Goal: Find specific page/section: Find specific page/section

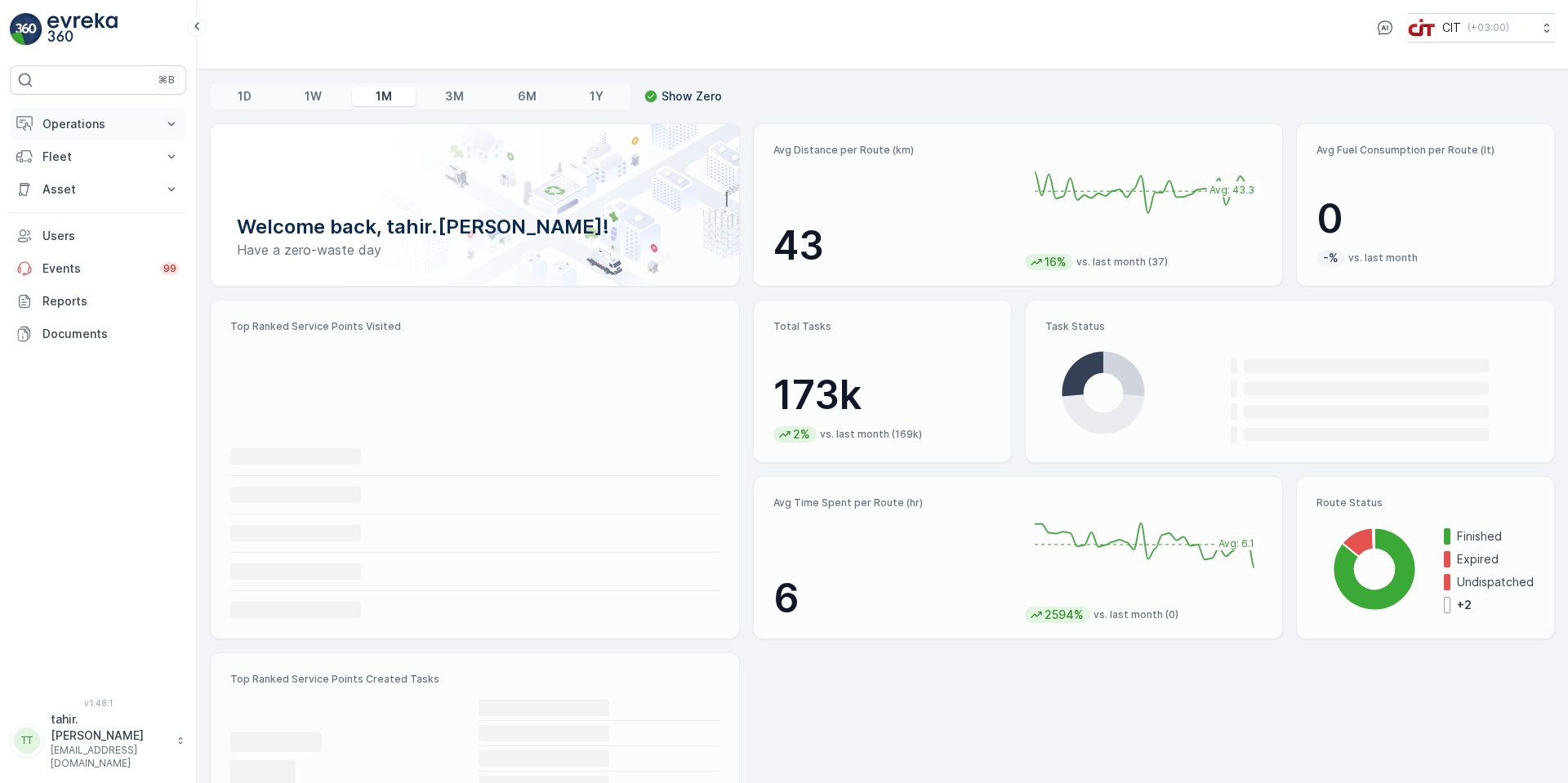
click at [85, 125] on p "Operations" at bounding box center [98, 123] width 111 height 17
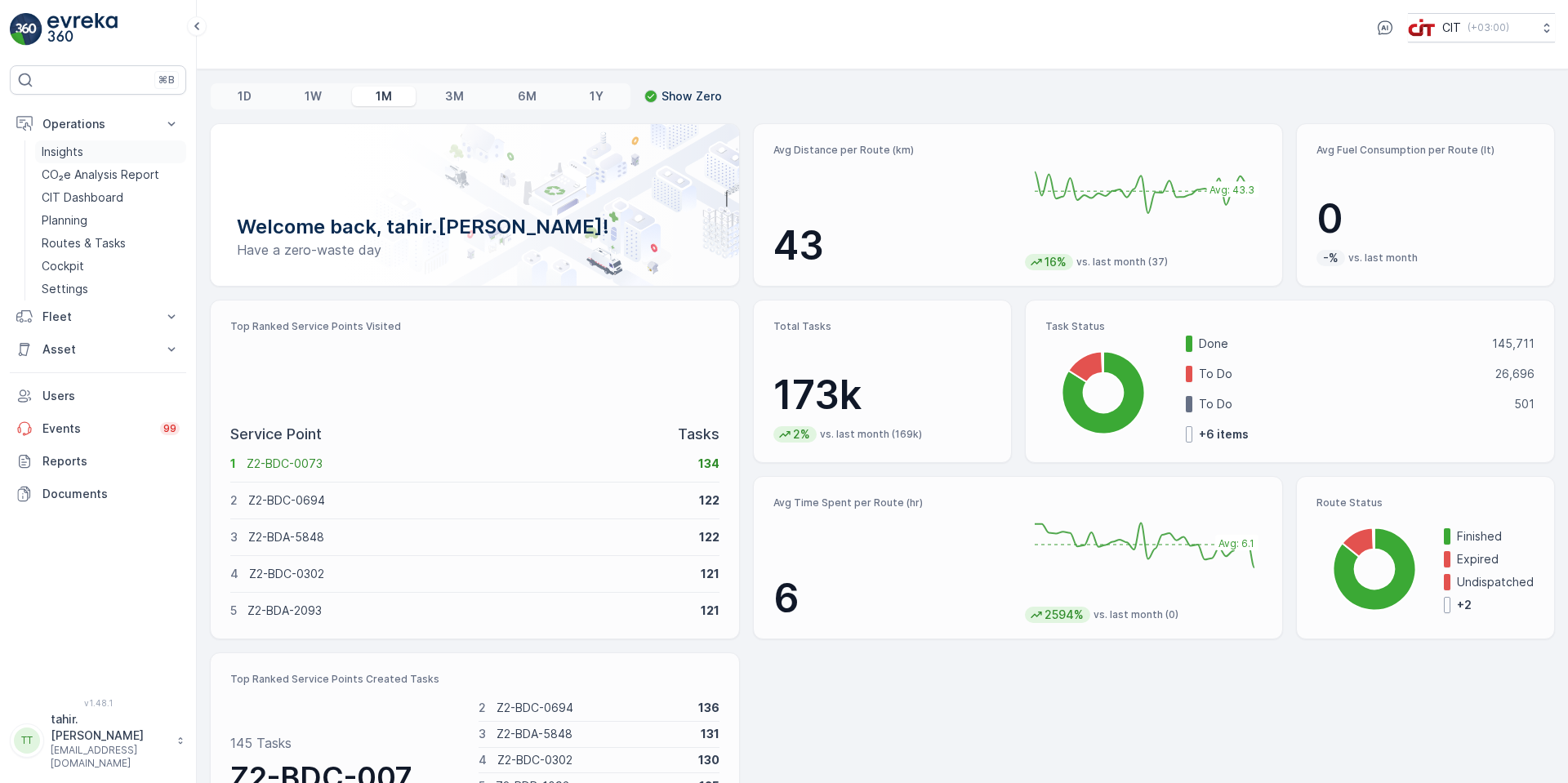
click at [83, 155] on p "Insights" at bounding box center [63, 151] width 42 height 17
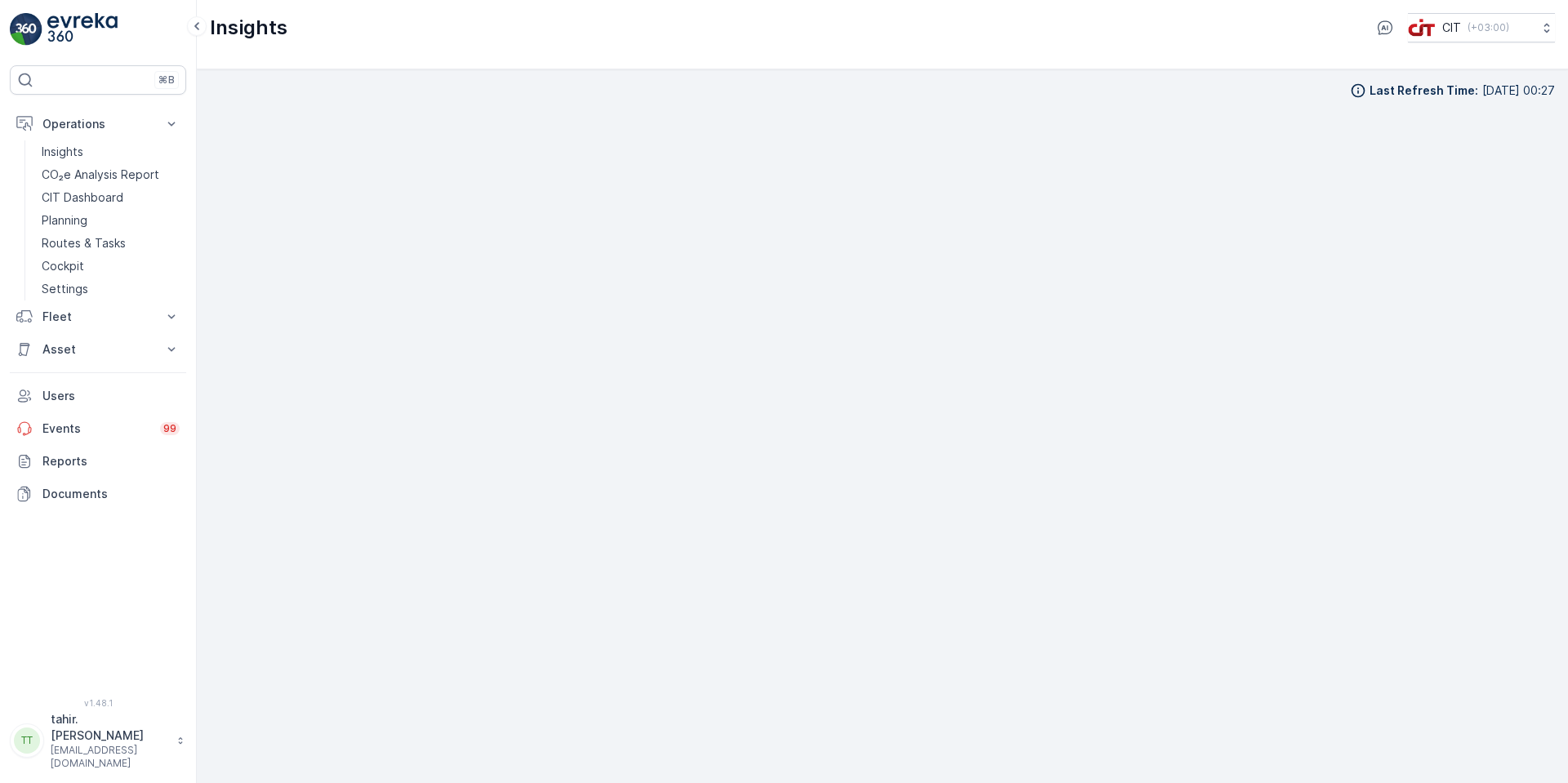
scroll to position [17, 0]
click at [1153, 90] on div "Last Refresh Time : [DATE] 00:27" at bounding box center [881, 409] width 1345 height 687
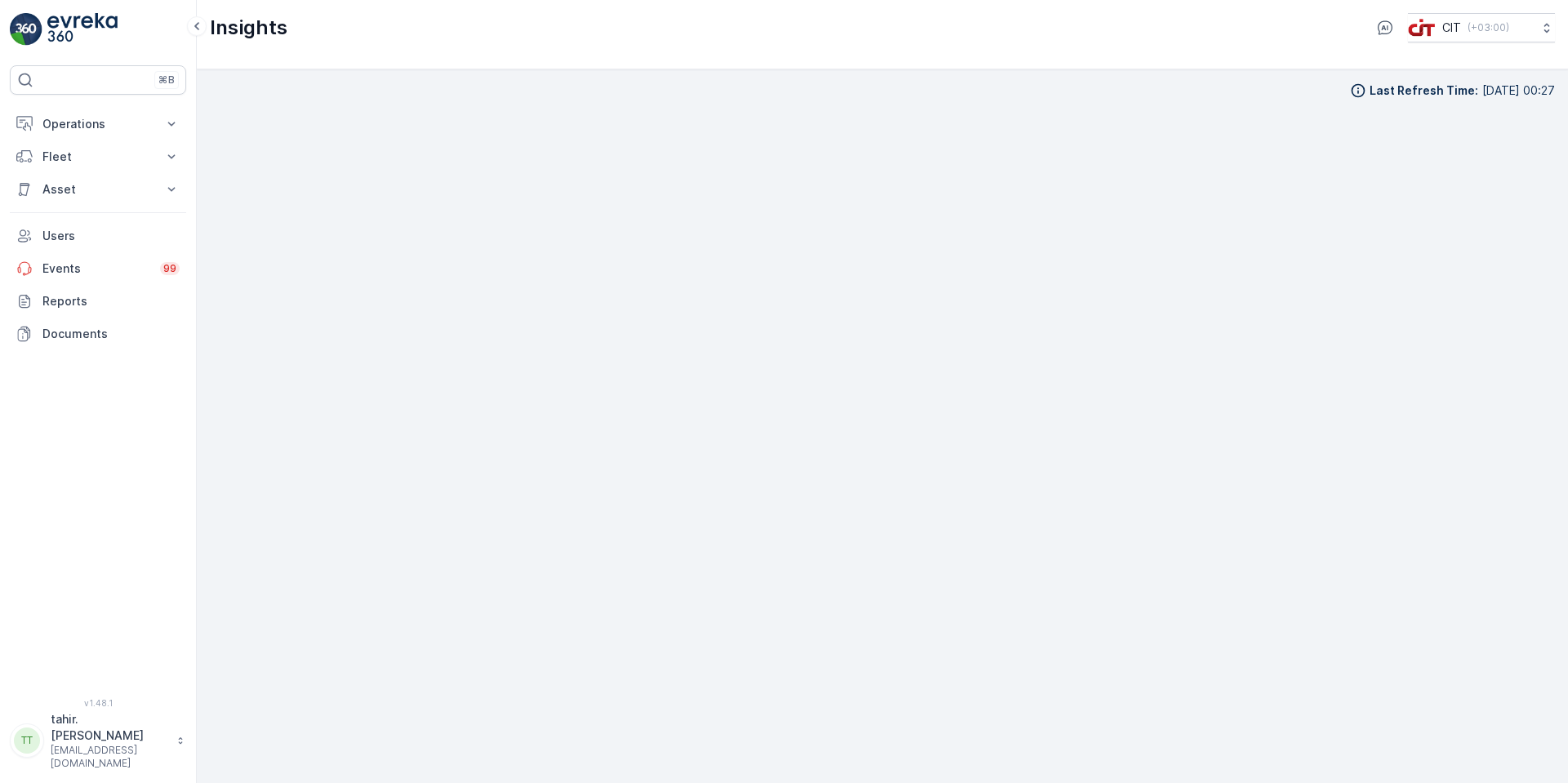
scroll to position [17, 0]
